Goal: Task Accomplishment & Management: Use online tool/utility

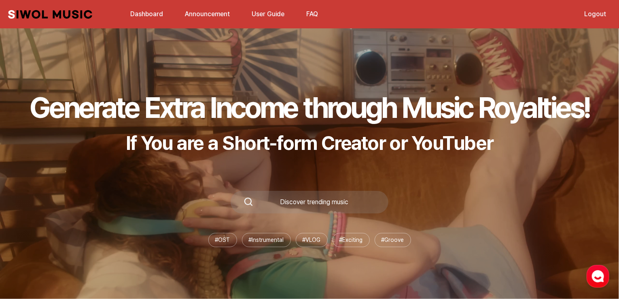
click at [159, 9] on link "Dashboard" at bounding box center [146, 13] width 42 height 17
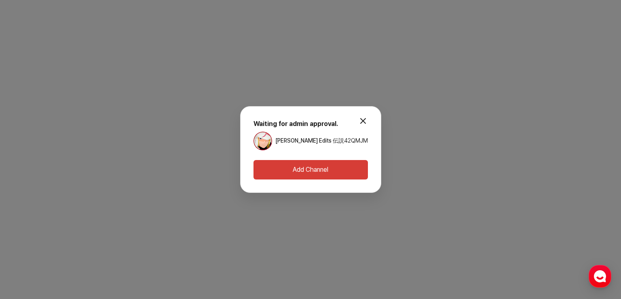
click at [357, 122] on button "modal.close" at bounding box center [363, 121] width 16 height 16
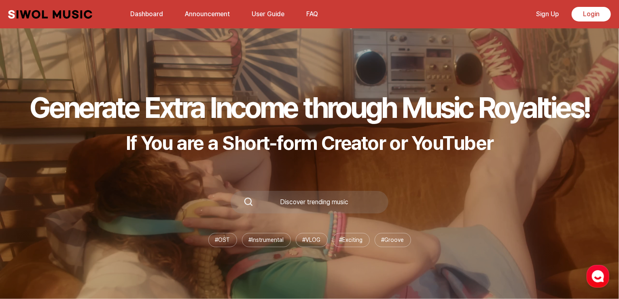
click at [144, 15] on link "Dashboard" at bounding box center [146, 13] width 42 height 17
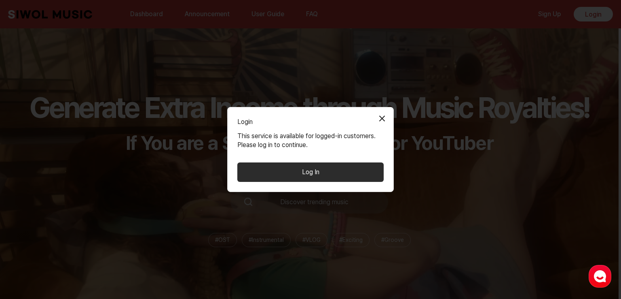
click at [377, 116] on button "Close Modal" at bounding box center [382, 118] width 16 height 16
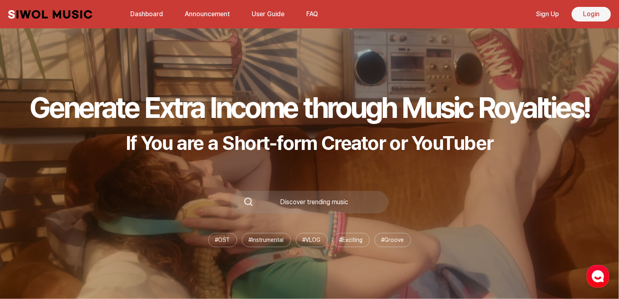
click at [583, 16] on link "Login" at bounding box center [591, 14] width 39 height 15
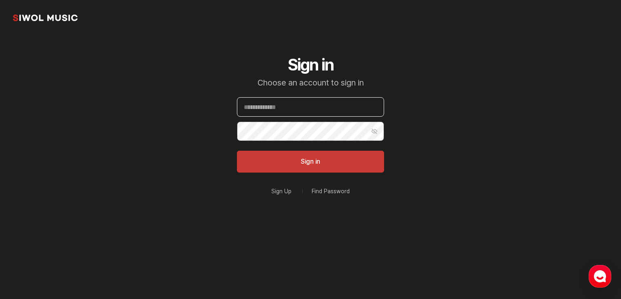
click at [288, 108] on input "Email" at bounding box center [310, 106] width 147 height 19
type input "**********"
click at [237, 150] on button "Sign in" at bounding box center [310, 161] width 147 height 22
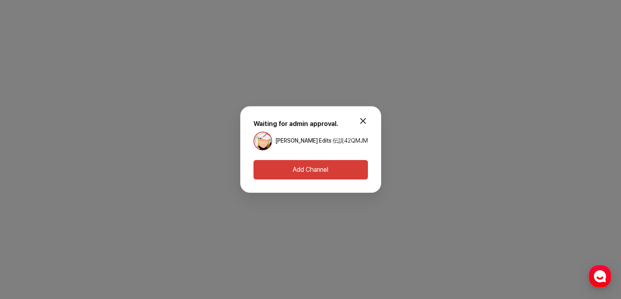
click at [338, 161] on button "Add Channel" at bounding box center [311, 169] width 114 height 19
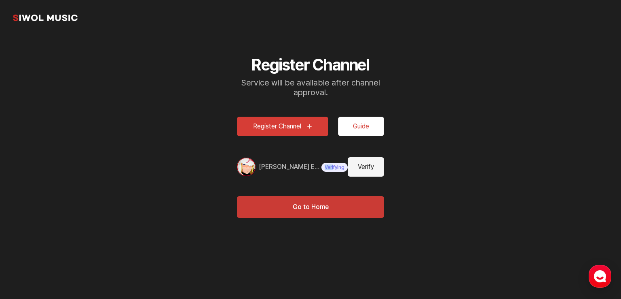
drag, startPoint x: 329, startPoint y: 170, endPoint x: 309, endPoint y: 172, distance: 19.9
click at [309, 172] on div "Minatão Edits 伝説 Verifying Verify" at bounding box center [310, 166] width 147 height 19
click at [330, 170] on span "Verifying" at bounding box center [335, 167] width 26 height 9
click at [351, 122] on button "Guide" at bounding box center [361, 126] width 46 height 19
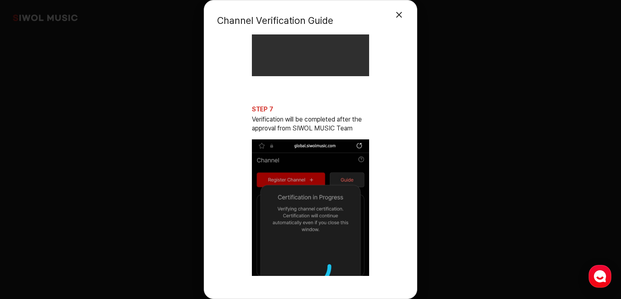
scroll to position [1736, 0]
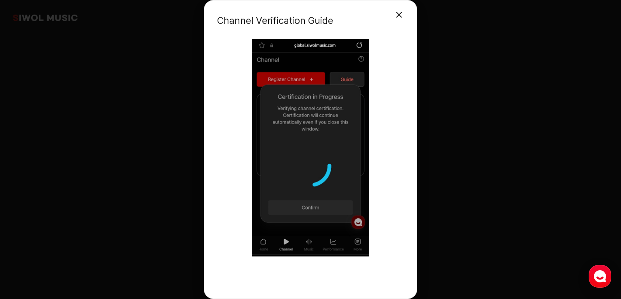
click at [515, 155] on div "Channel Verification Guide Close Modal STEP 1 Complete YouTube channel URL regi…" at bounding box center [310, 149] width 621 height 299
